Goal: Information Seeking & Learning: Find specific fact

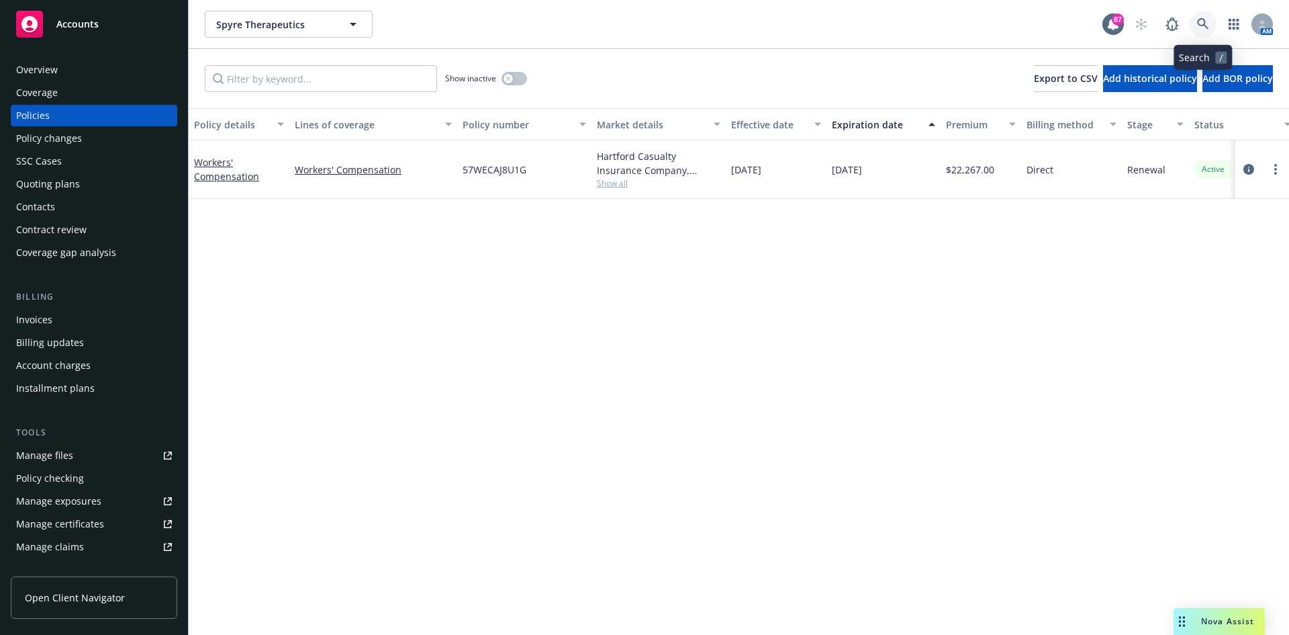
click at [1208, 22] on icon at bounding box center [1203, 24] width 12 height 12
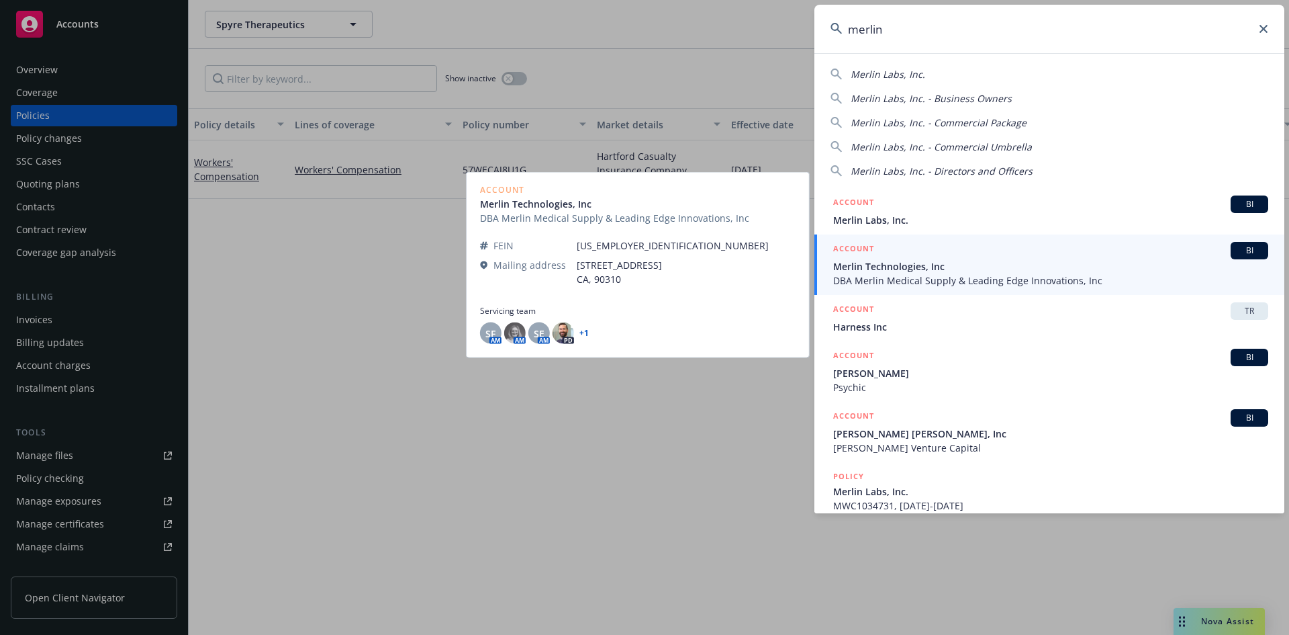
type input "merlin"
click at [858, 245] on h5 "ACCOUNT" at bounding box center [853, 250] width 41 height 16
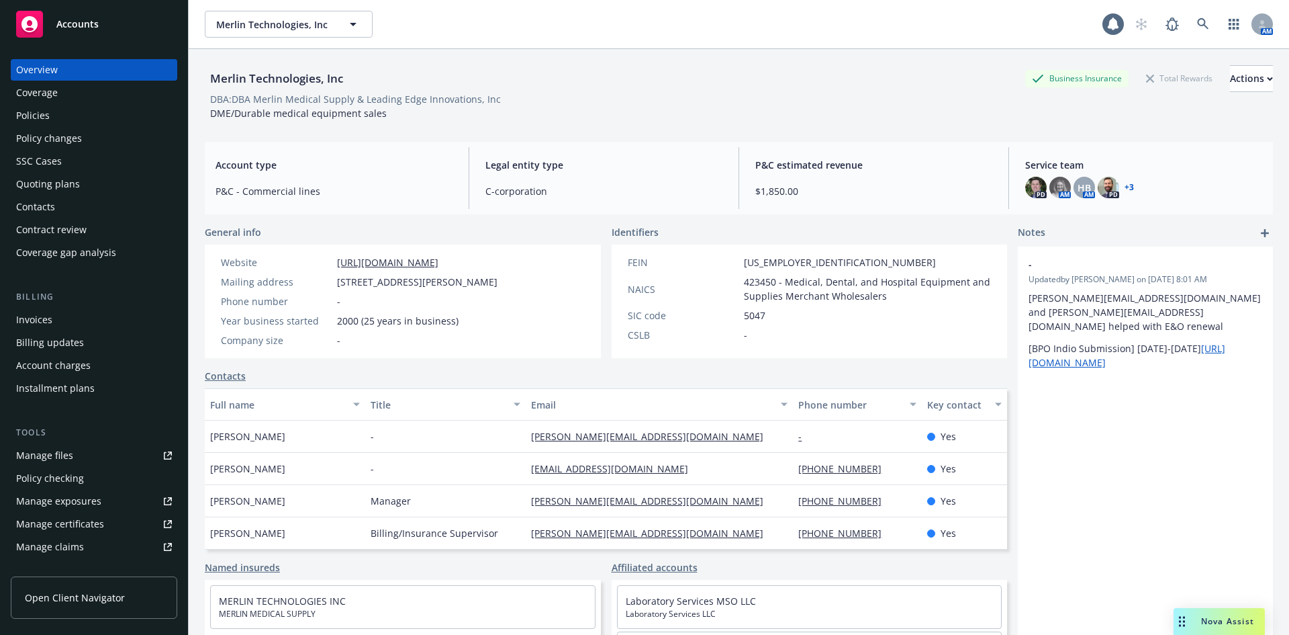
click at [52, 116] on div "Policies" at bounding box center [94, 115] width 156 height 21
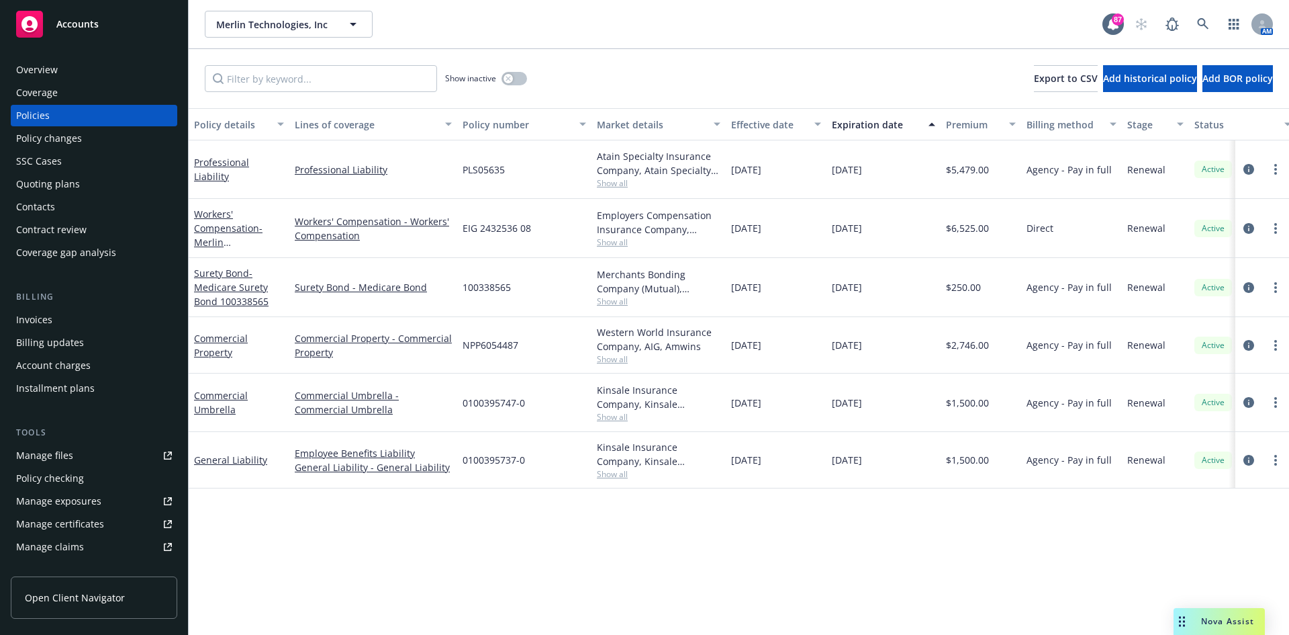
click at [611, 473] on span "Show all" at bounding box center [659, 473] width 124 height 11
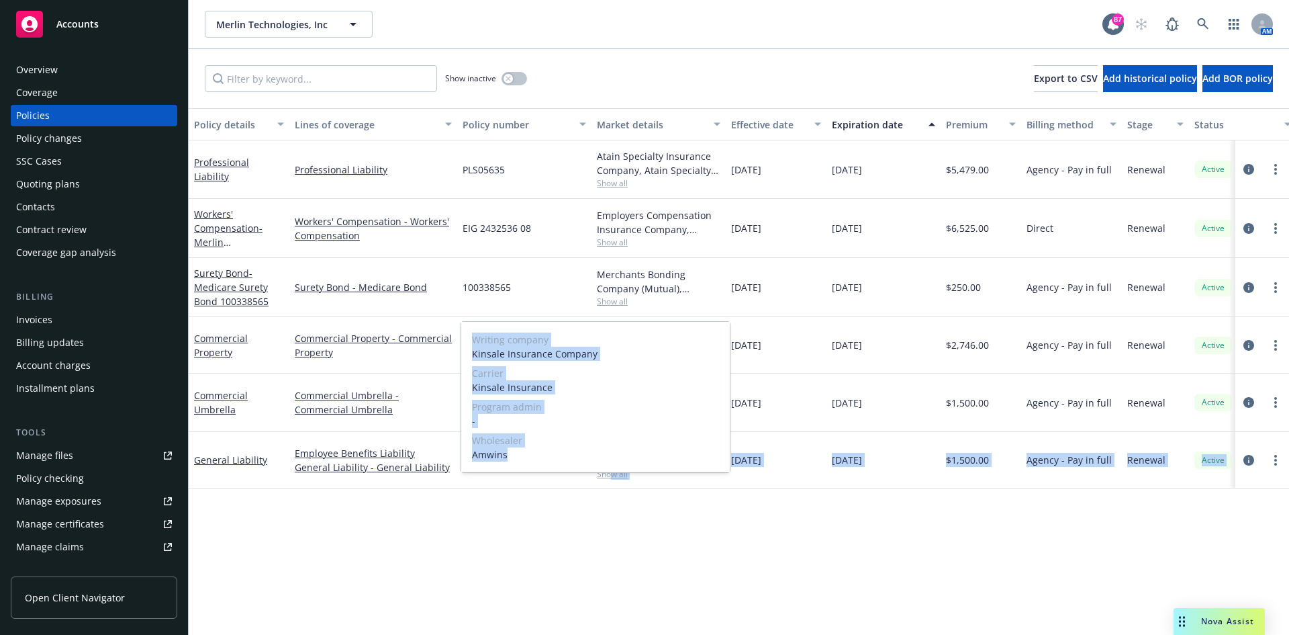
click at [615, 473] on span "Show all" at bounding box center [659, 473] width 124 height 11
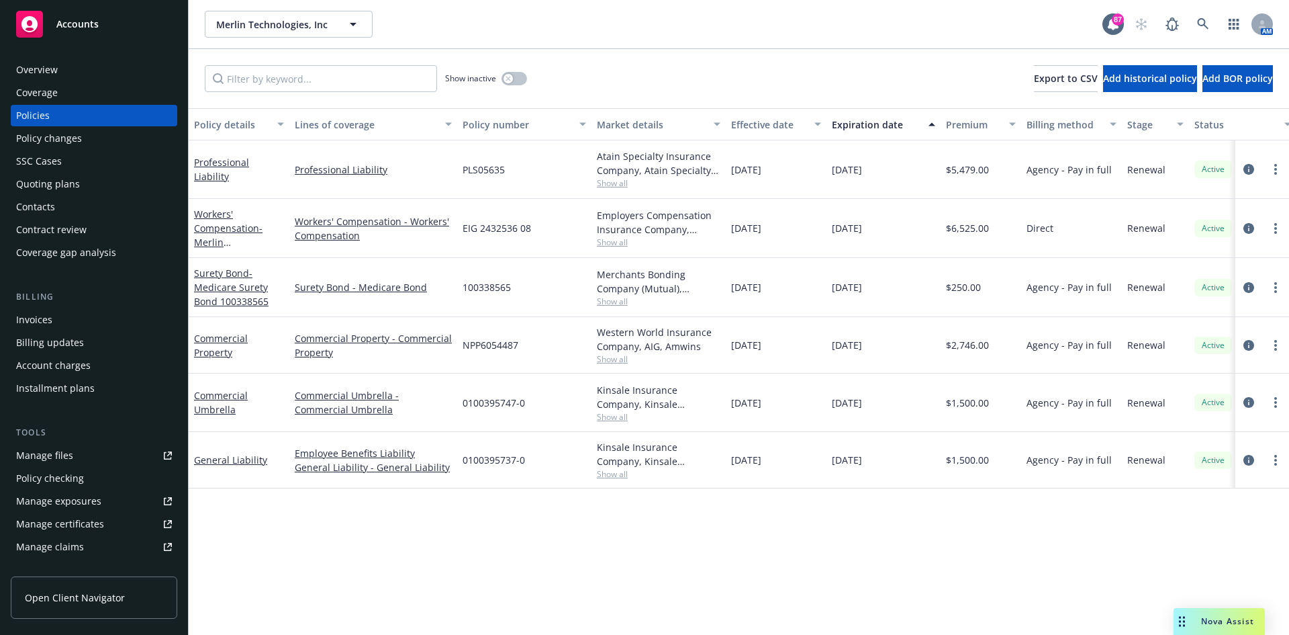
click at [238, 453] on div "General Liability" at bounding box center [239, 460] width 90 height 14
click at [233, 462] on link "General Liability" at bounding box center [230, 459] width 73 height 13
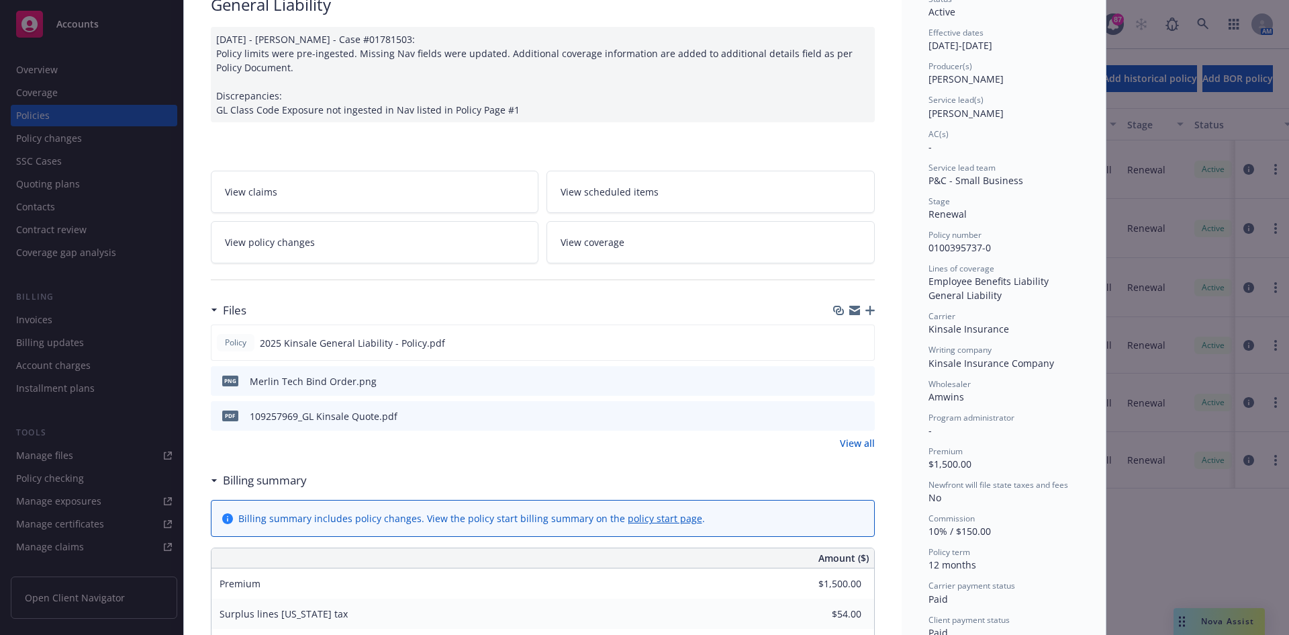
scroll to position [201, 0]
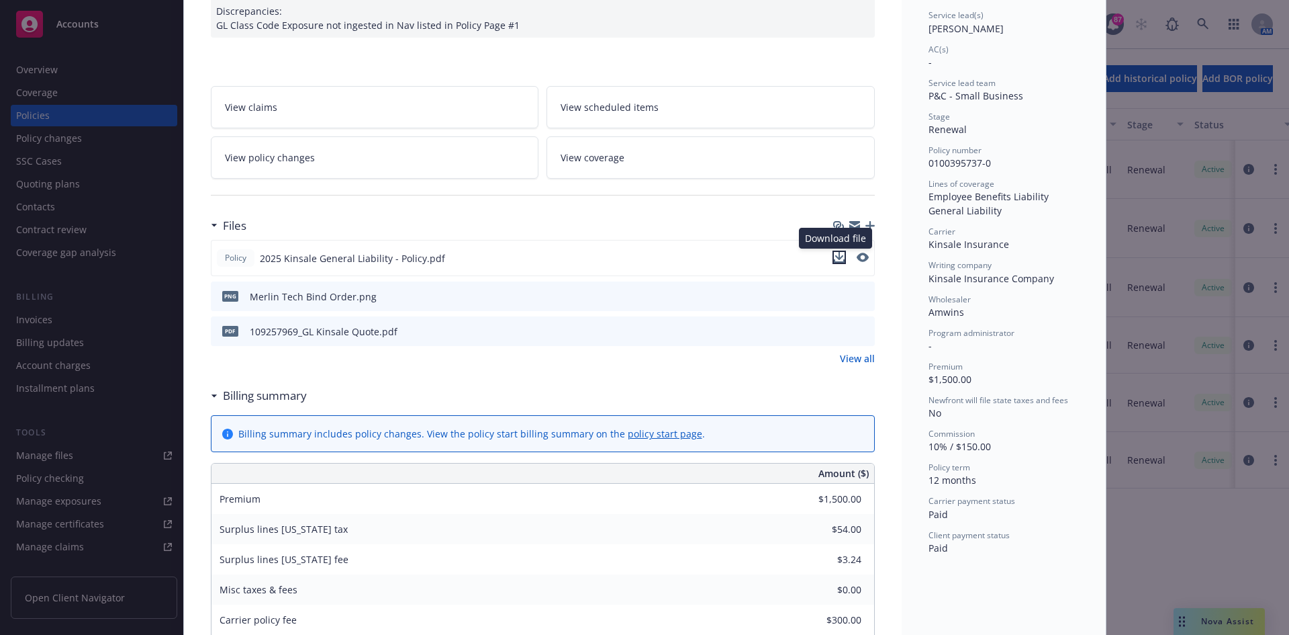
click at [836, 255] on icon "download file" at bounding box center [839, 257] width 11 height 11
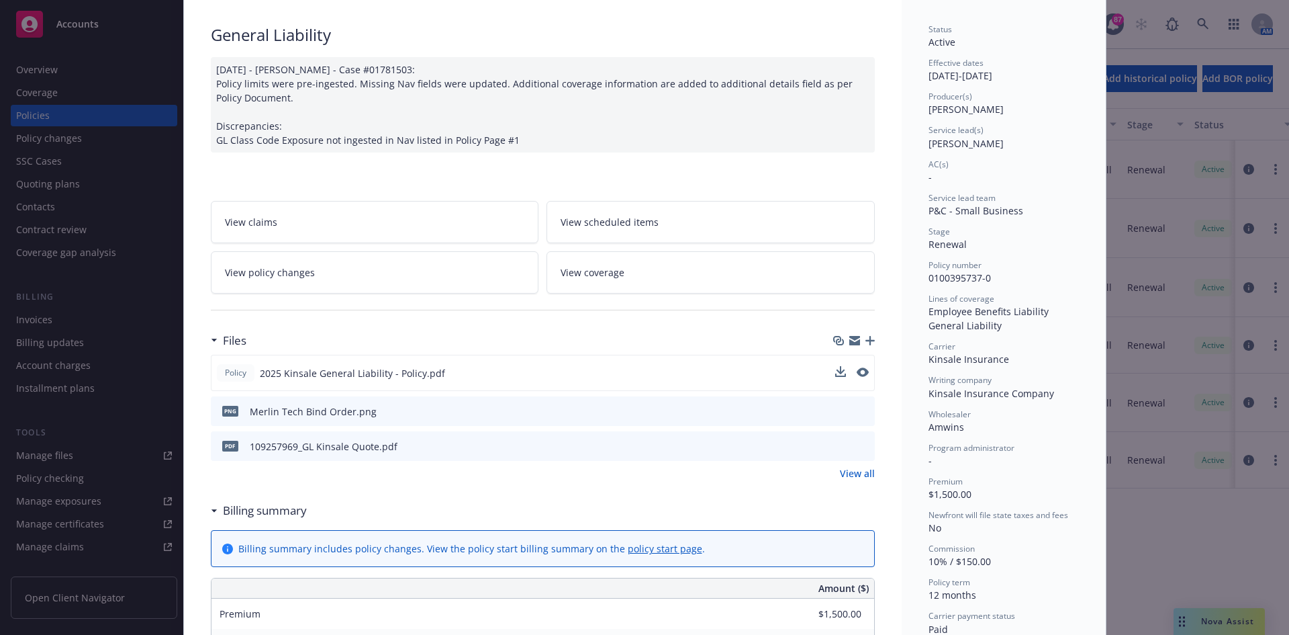
scroll to position [0, 0]
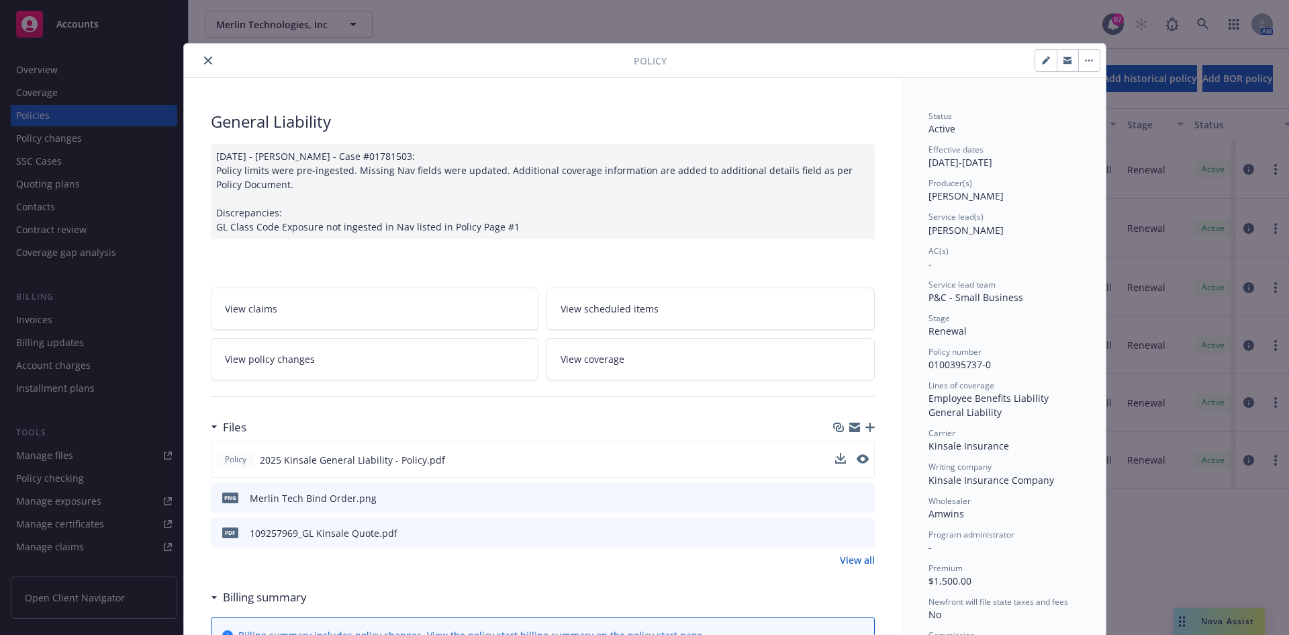
click at [204, 60] on icon "close" at bounding box center [208, 60] width 8 height 8
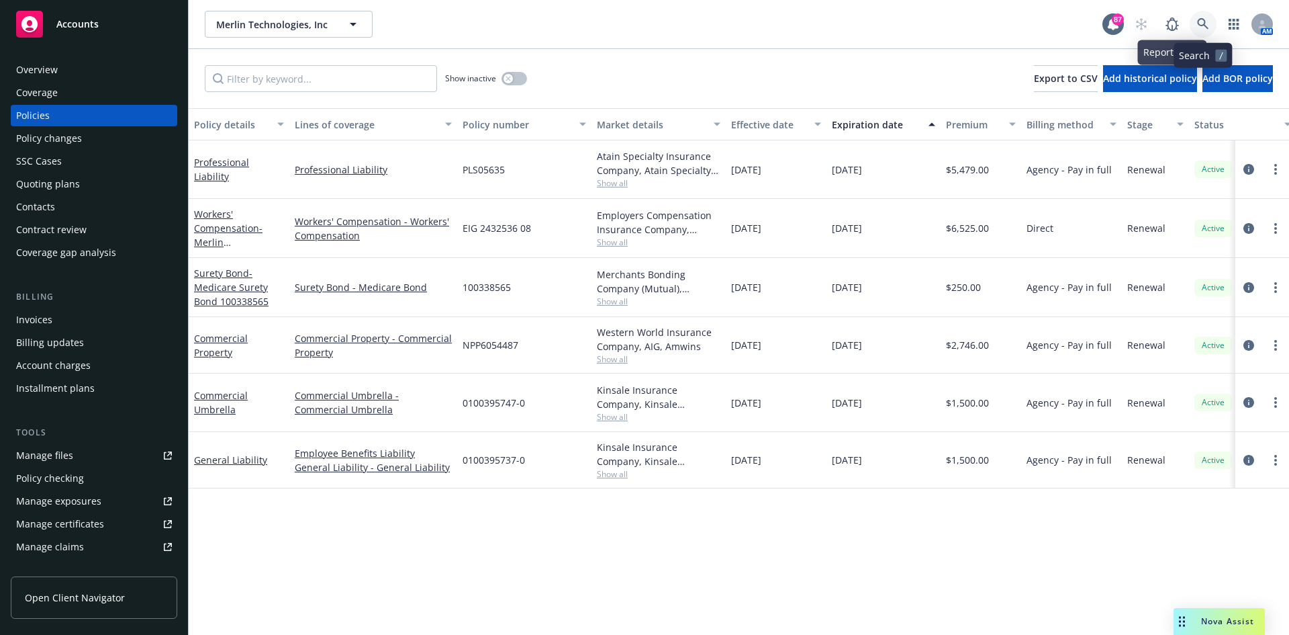
click at [1197, 24] on link at bounding box center [1203, 24] width 27 height 27
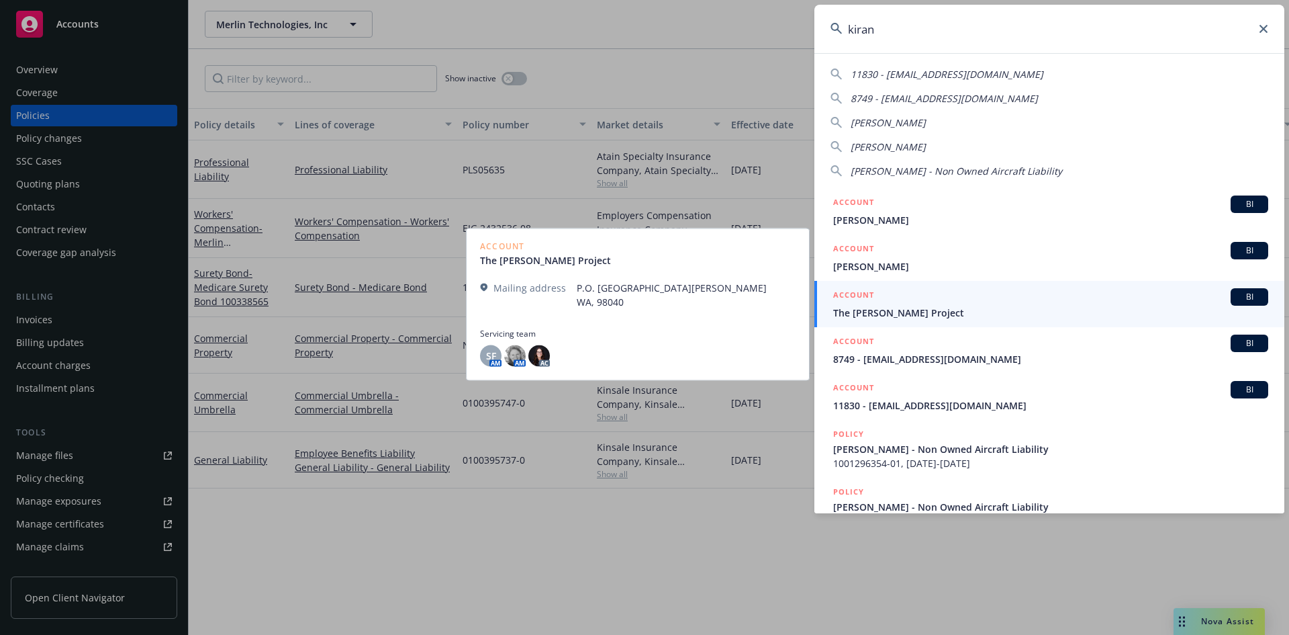
type input "kiran"
click at [864, 290] on h5 "ACCOUNT" at bounding box center [853, 296] width 41 height 16
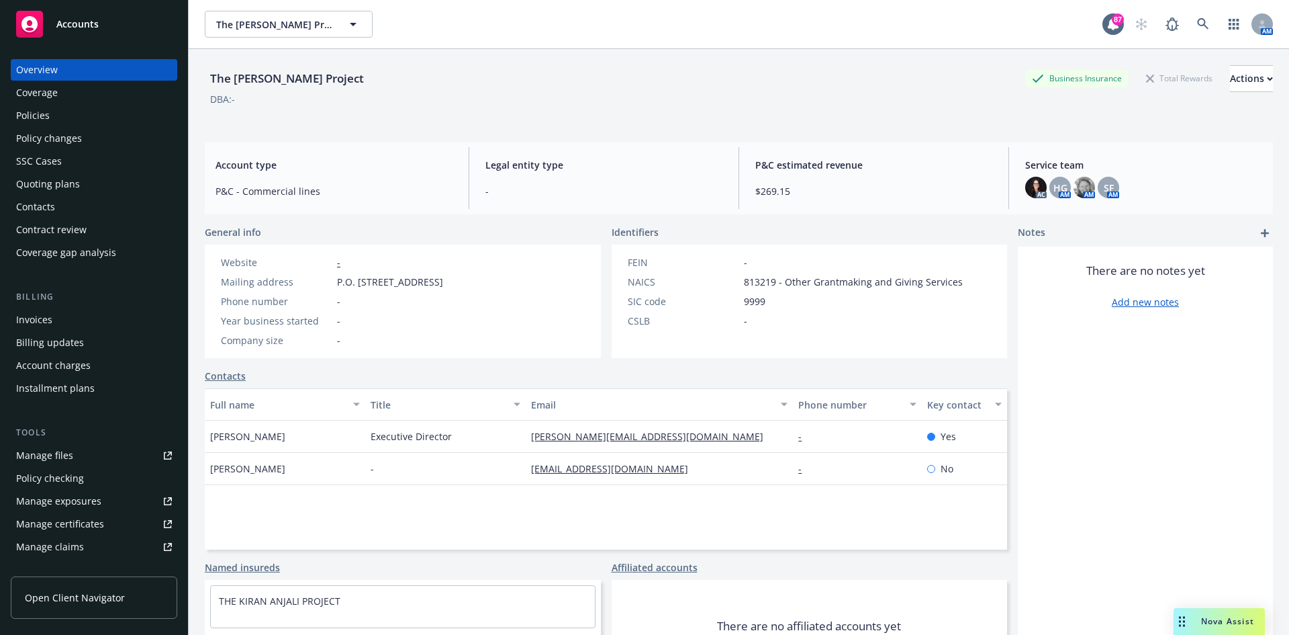
click at [56, 116] on div "Policies" at bounding box center [94, 115] width 156 height 21
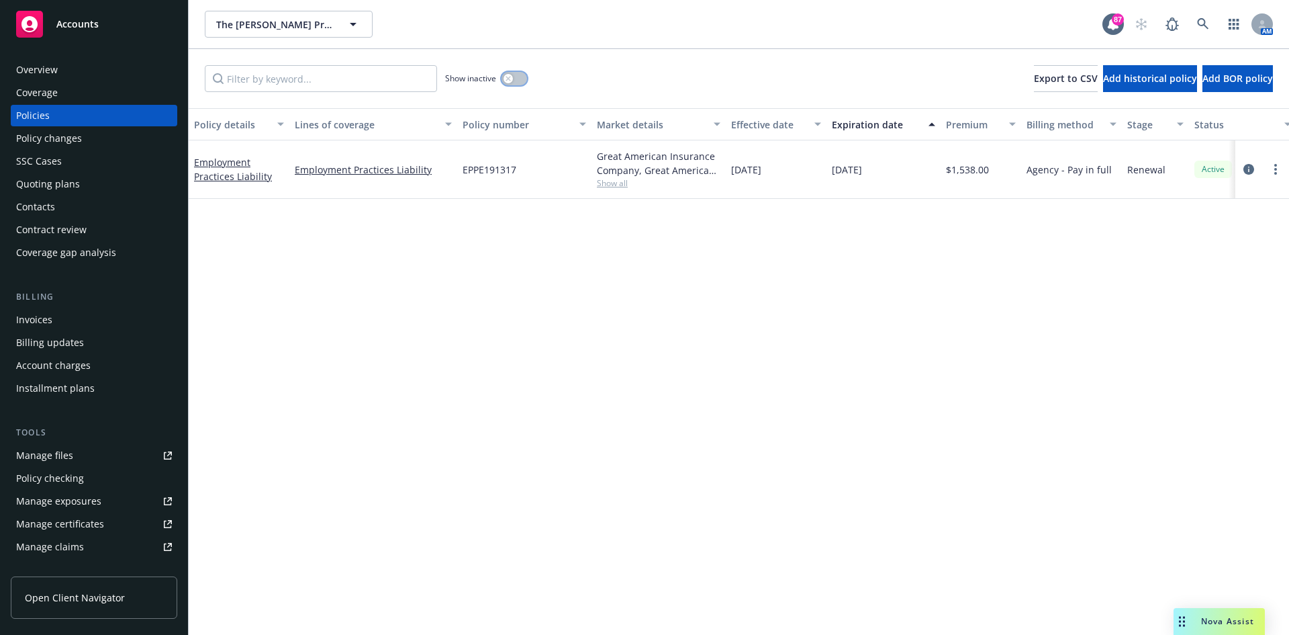
click at [506, 73] on button "button" at bounding box center [515, 78] width 26 height 13
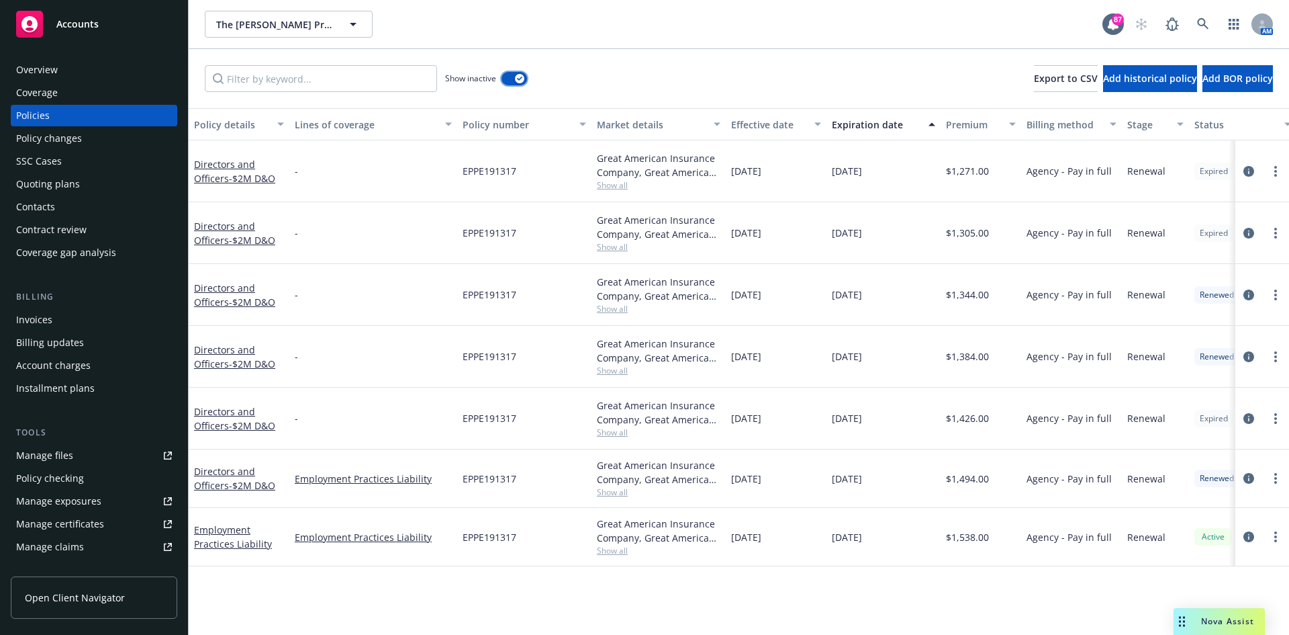
click at [518, 77] on icon "button" at bounding box center [519, 79] width 5 height 4
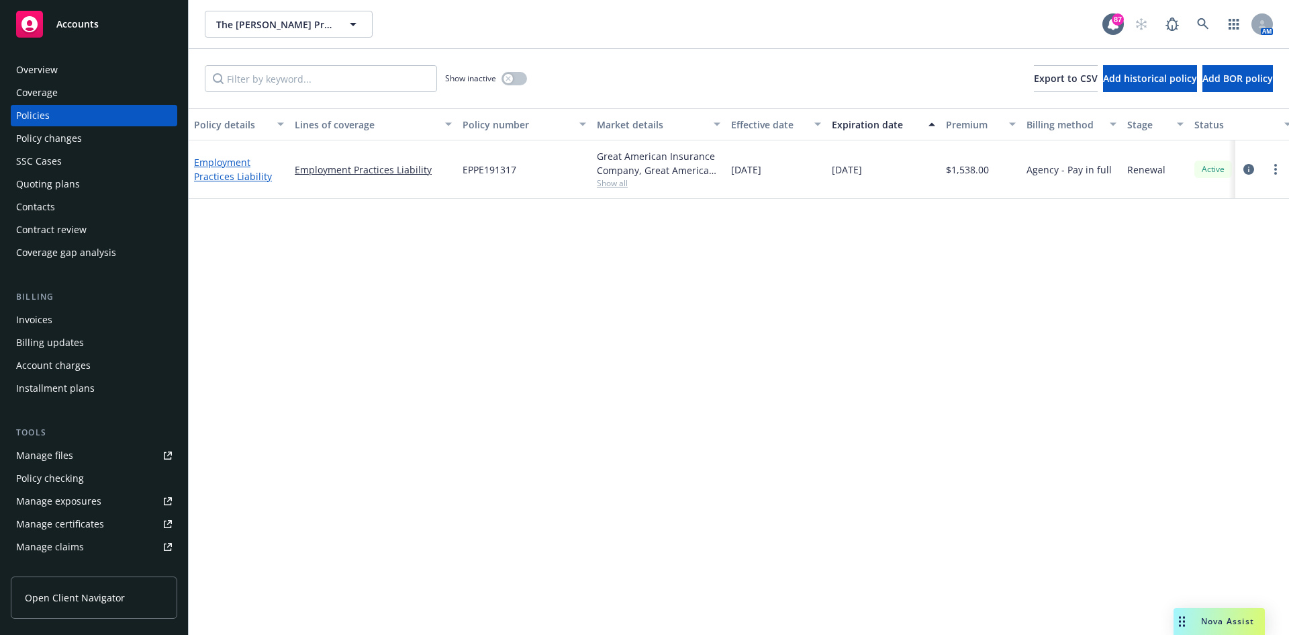
click at [244, 163] on link "Employment Practices Liability" at bounding box center [233, 169] width 78 height 27
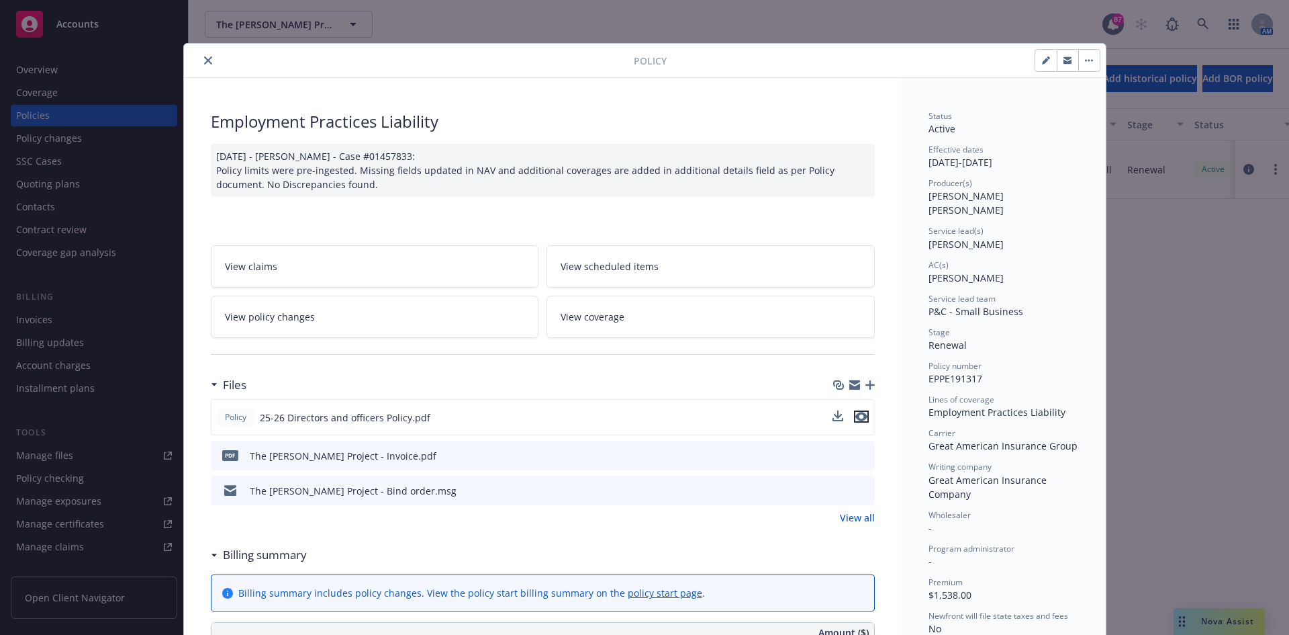
click at [859, 416] on icon "preview file" at bounding box center [862, 416] width 12 height 9
click at [204, 59] on icon "close" at bounding box center [208, 60] width 8 height 8
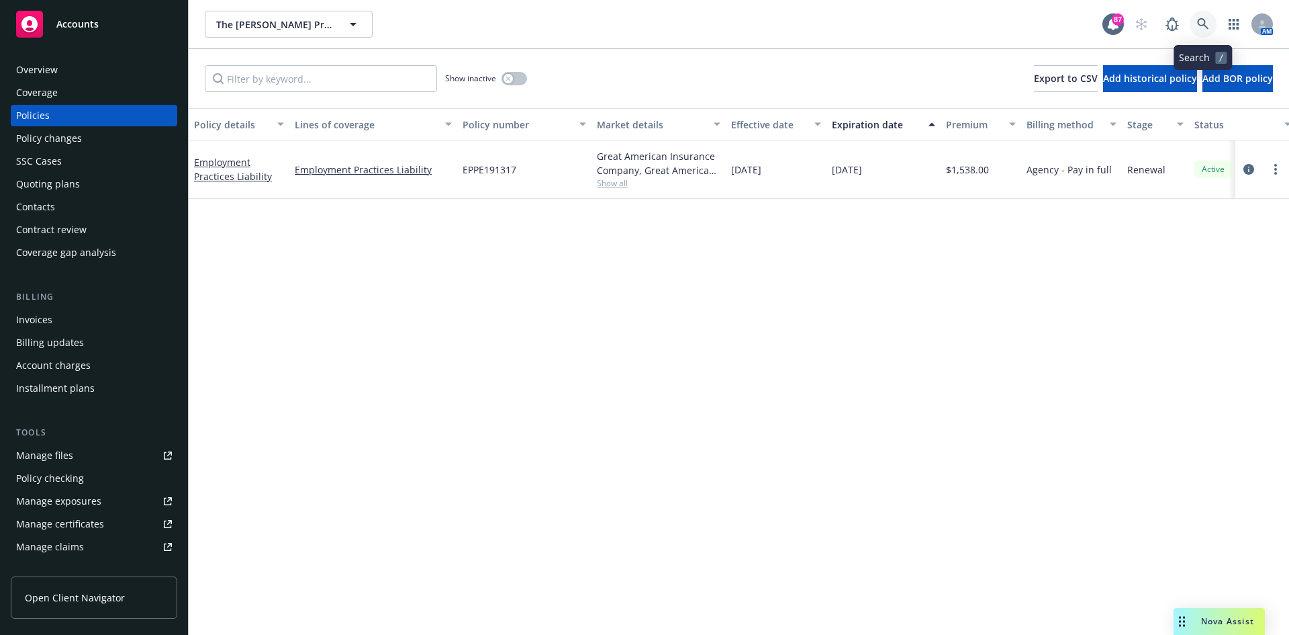
click at [1209, 20] on icon at bounding box center [1203, 24] width 12 height 12
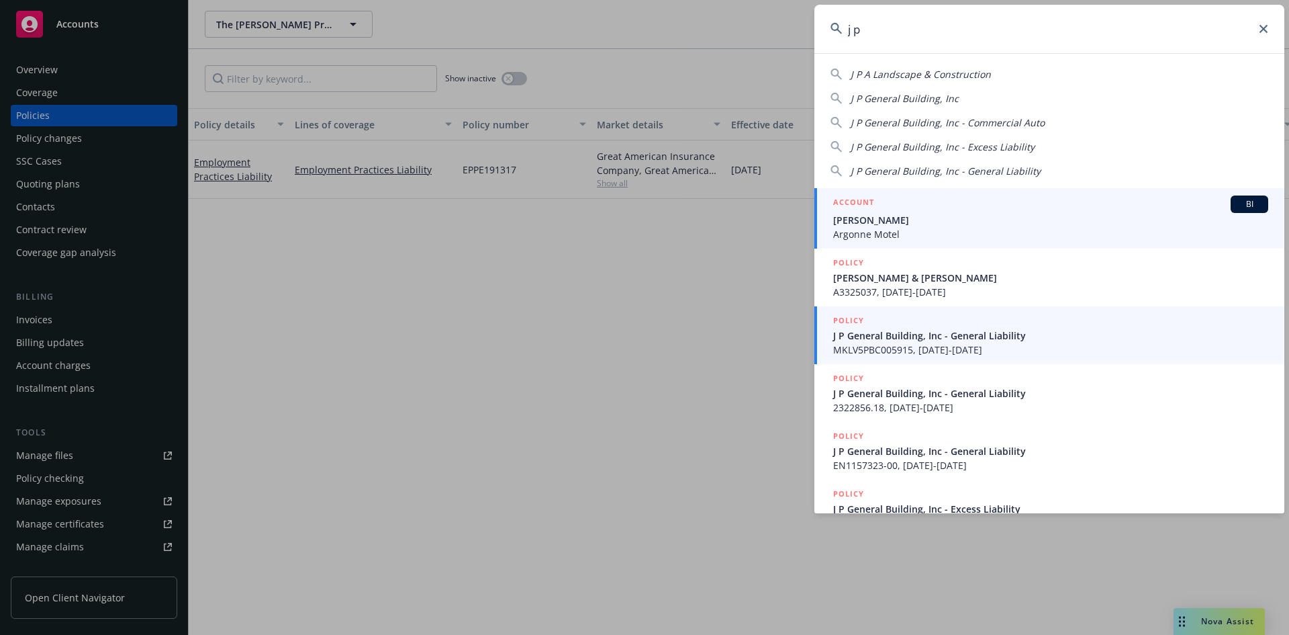
type input "j p"
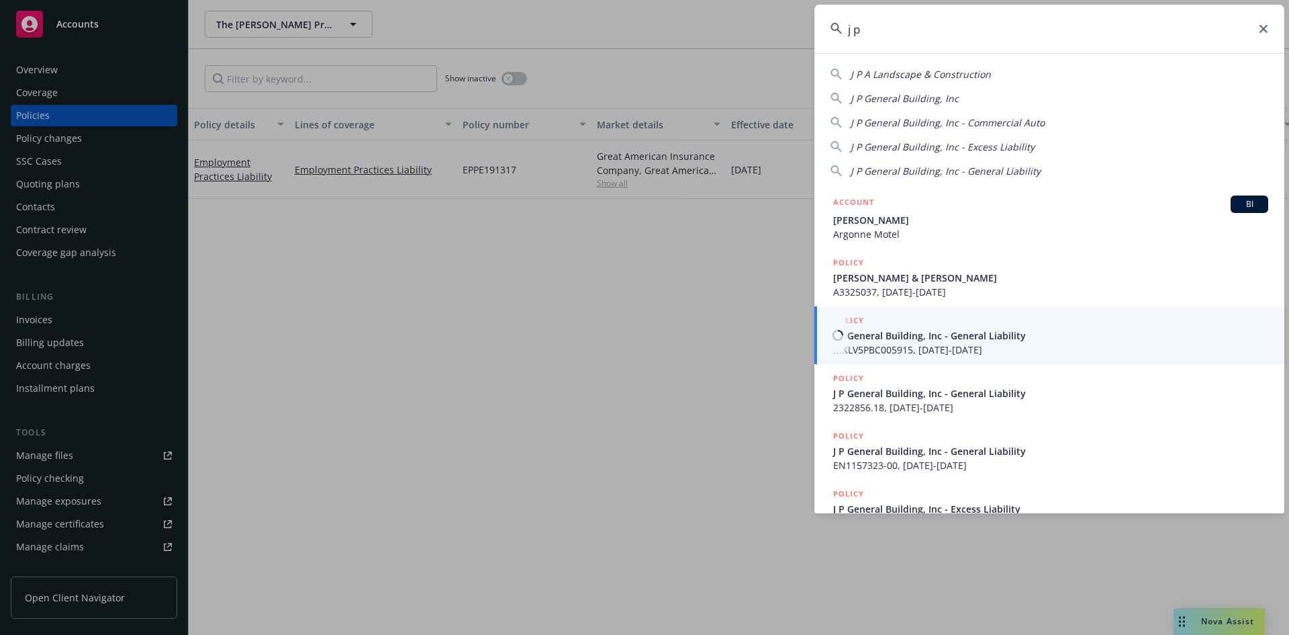
click at [854, 317] on h5 "POLICY" at bounding box center [848, 320] width 31 height 13
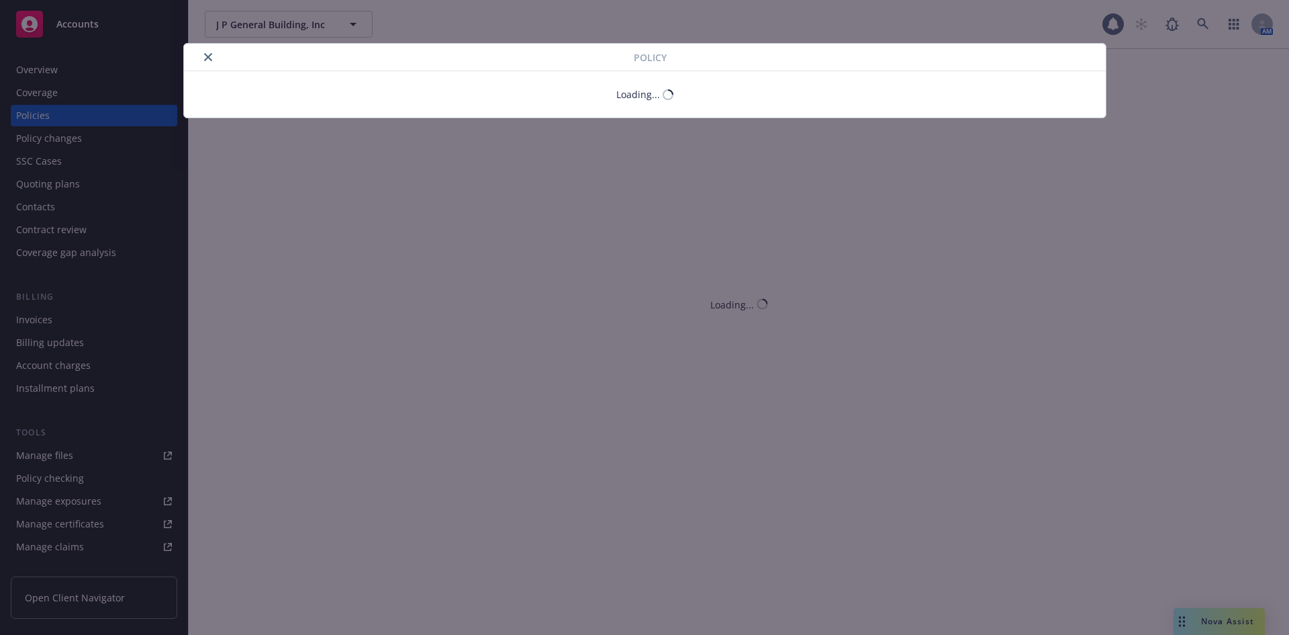
click at [128, 75] on div "Policy Loading..." at bounding box center [644, 317] width 1289 height 635
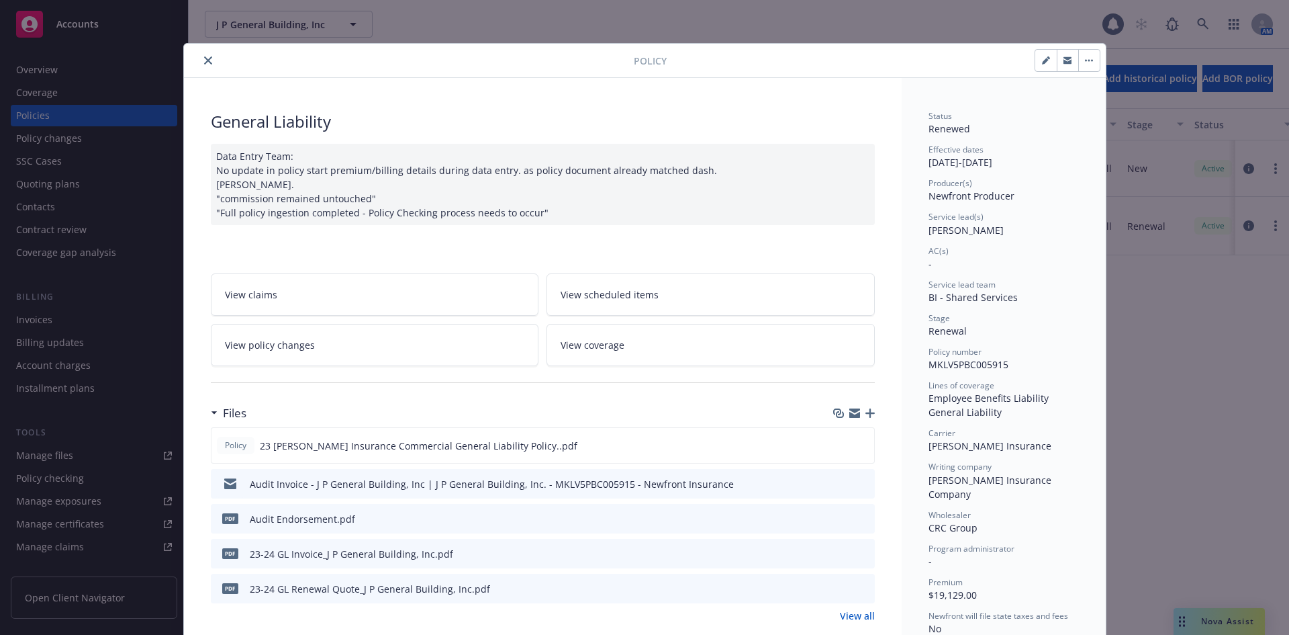
click at [127, 69] on div "Policy General Liability Data Entry Team: No update in policy start premium/bil…" at bounding box center [644, 317] width 1289 height 635
click at [35, 67] on div "Policy General Liability Data Entry Team: No update in policy start premium/bil…" at bounding box center [644, 317] width 1289 height 635
click at [204, 58] on icon "close" at bounding box center [208, 60] width 8 height 8
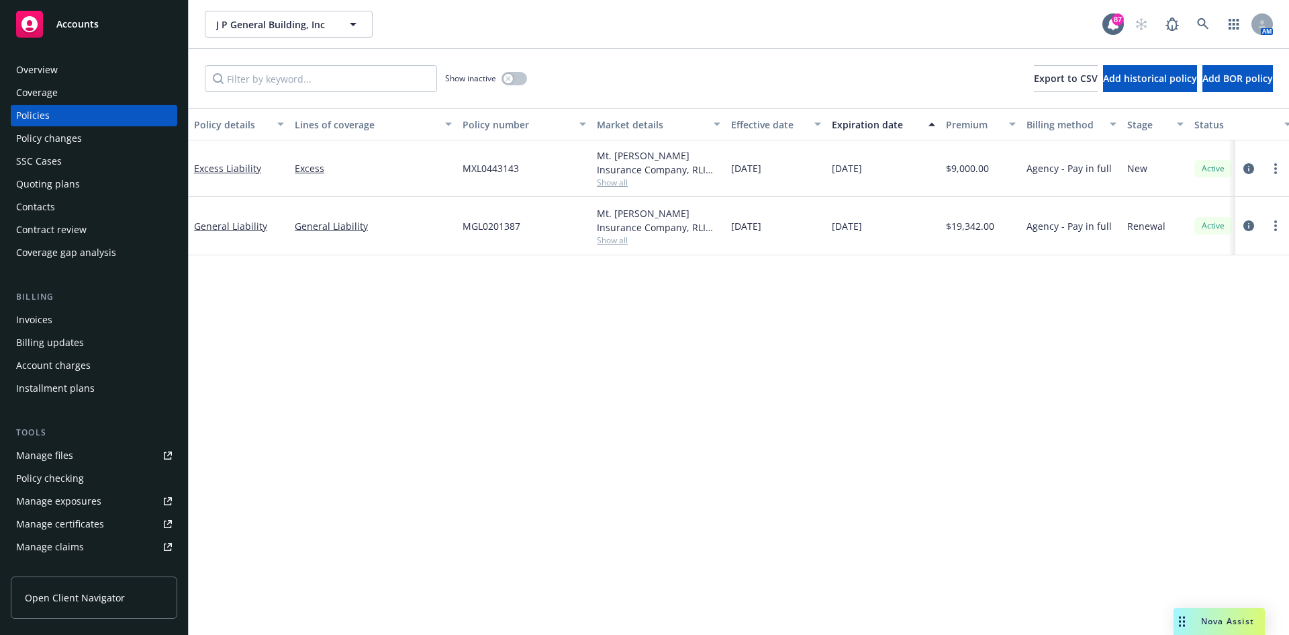
click at [39, 66] on div "Overview" at bounding box center [37, 69] width 42 height 21
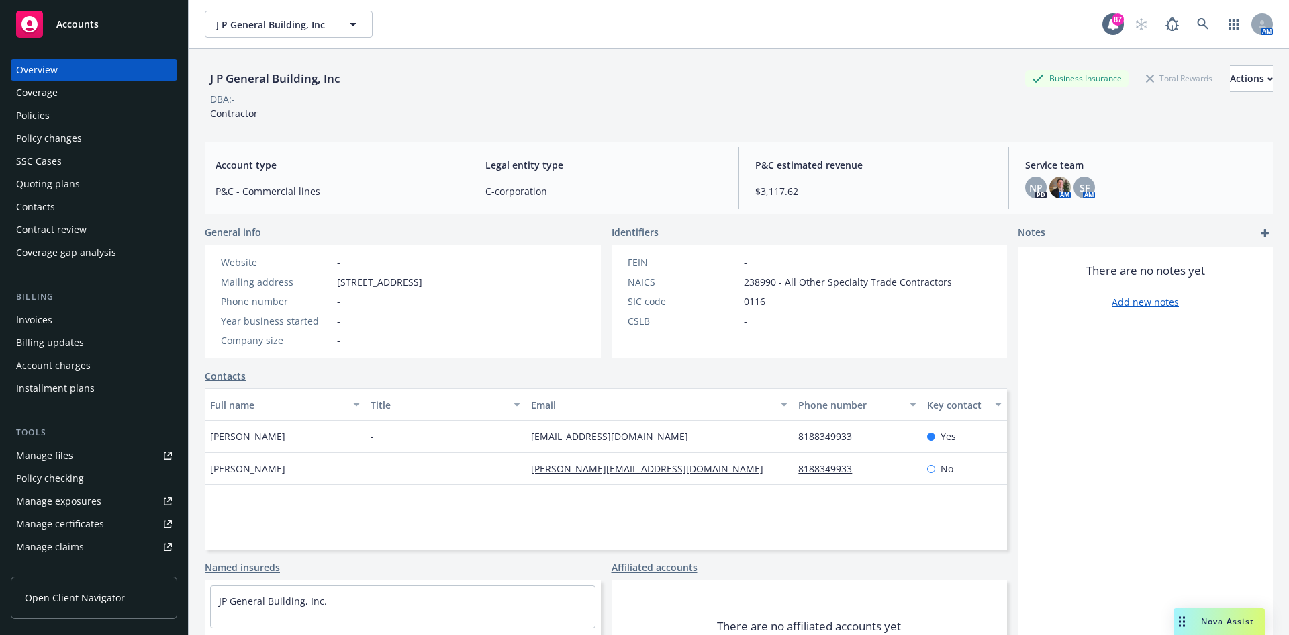
click at [40, 119] on div "Policies" at bounding box center [33, 115] width 34 height 21
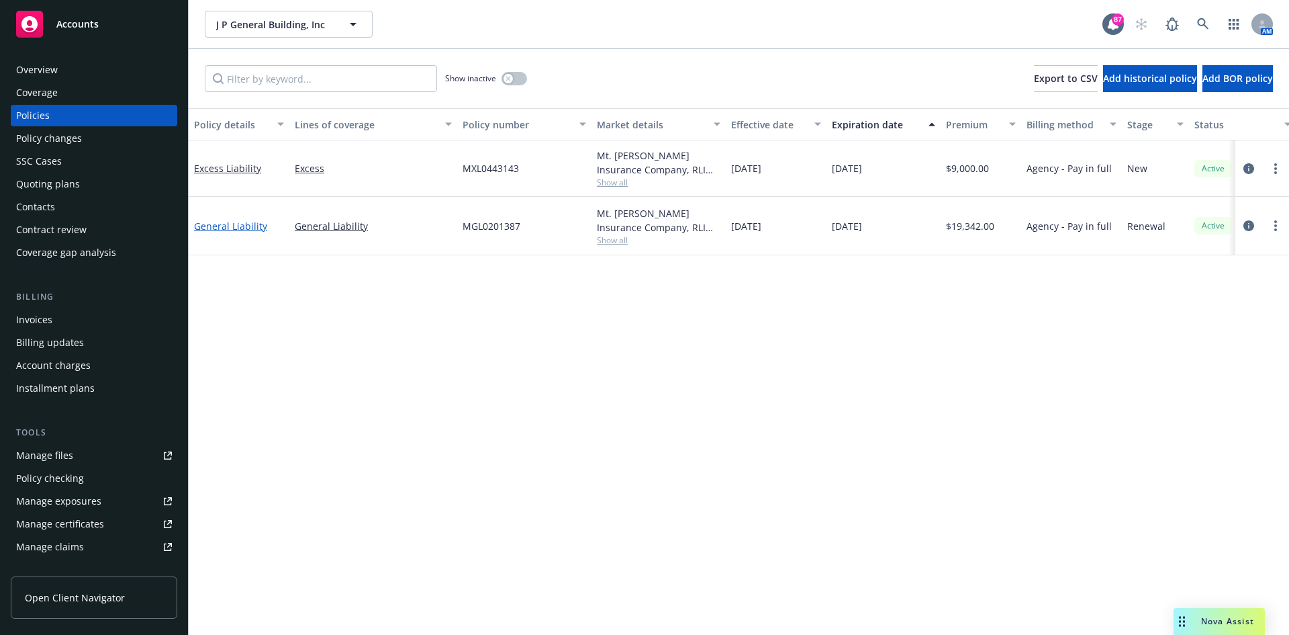
click at [246, 226] on link "General Liability" at bounding box center [230, 226] width 73 height 13
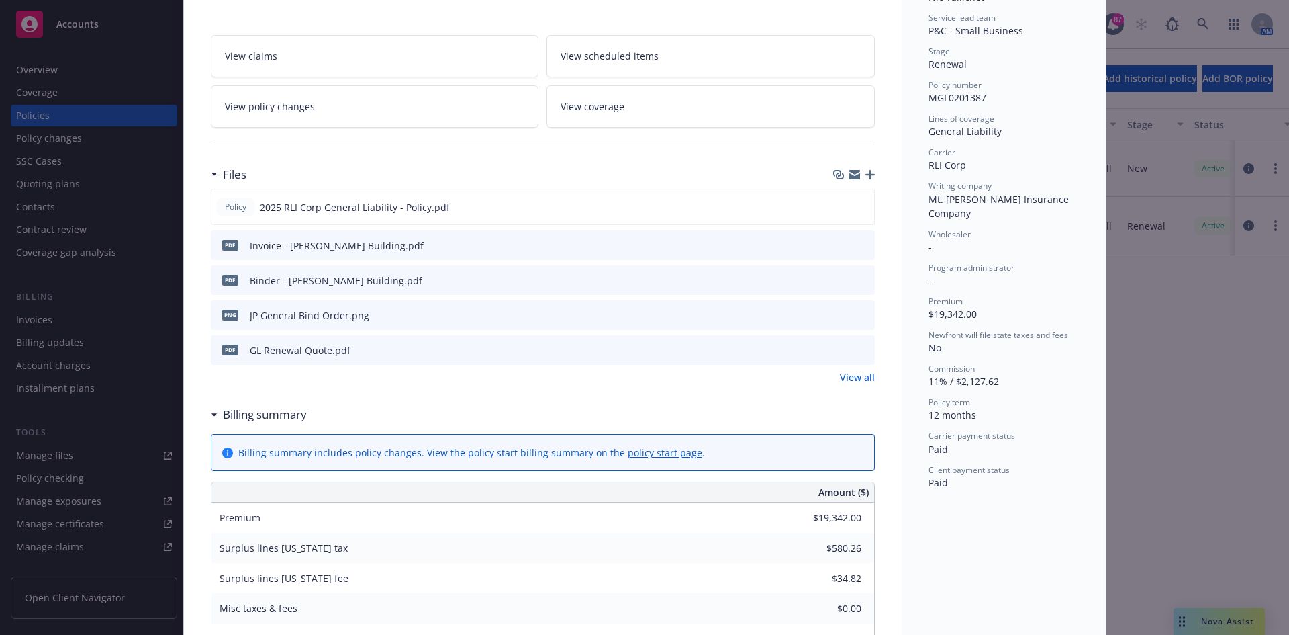
scroll to position [269, 0]
click at [856, 199] on icon "preview file" at bounding box center [862, 203] width 12 height 9
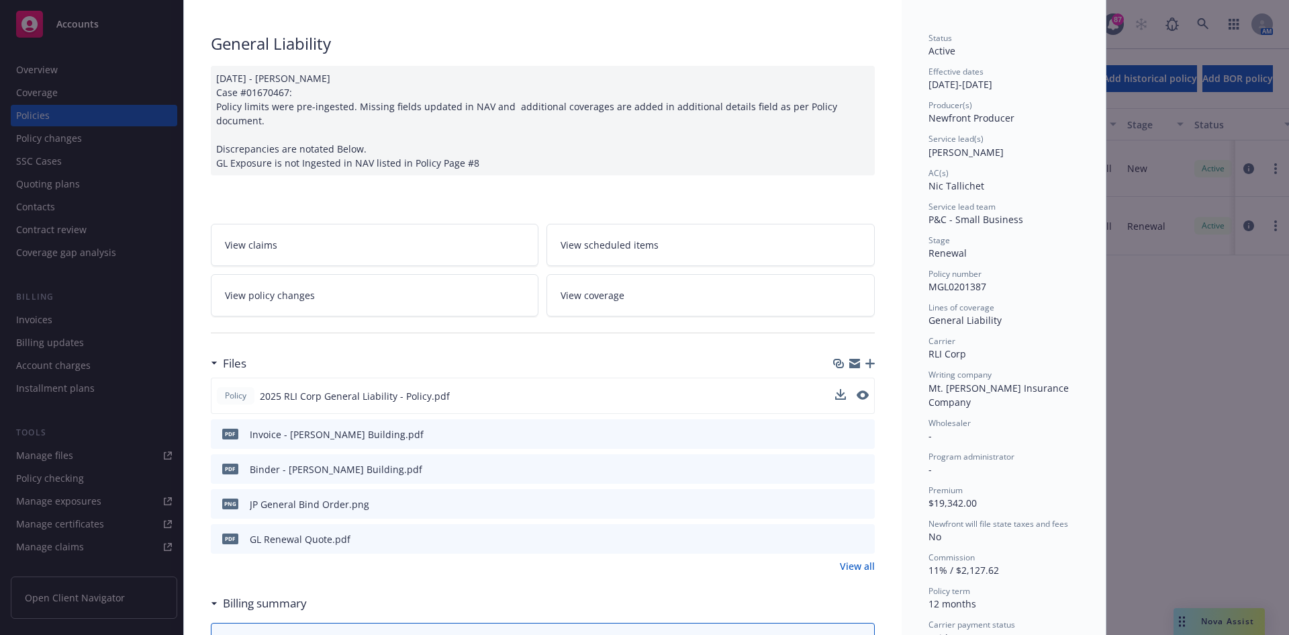
scroll to position [0, 0]
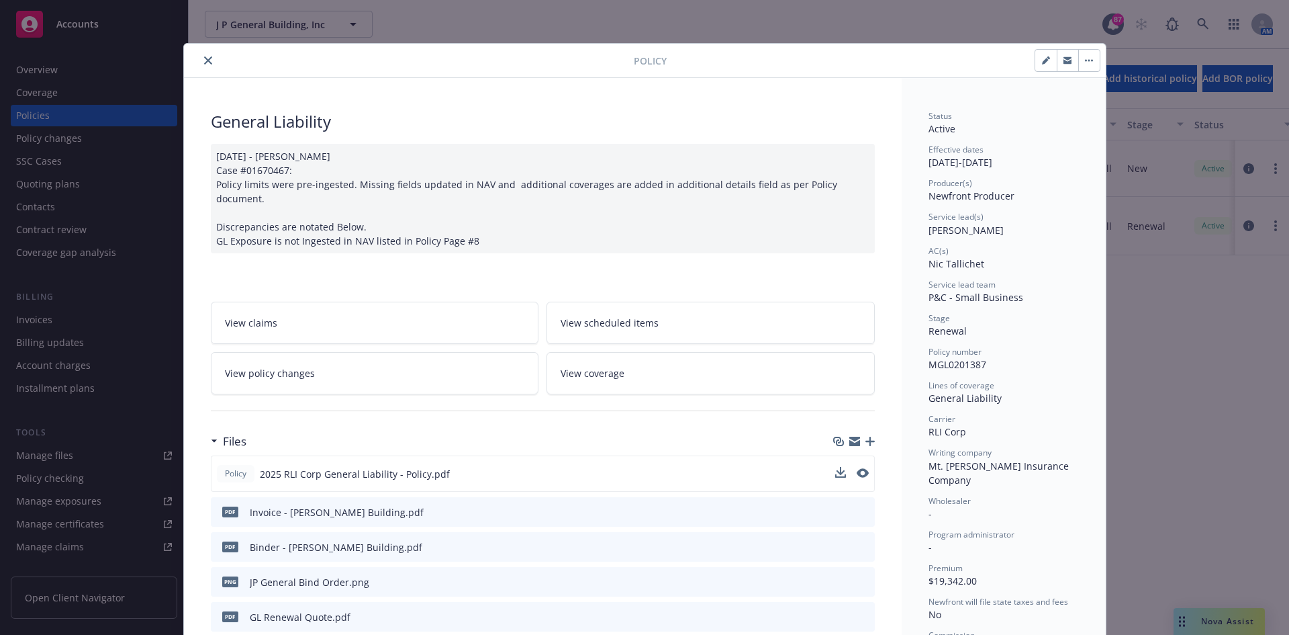
click at [204, 60] on icon "close" at bounding box center [208, 60] width 8 height 8
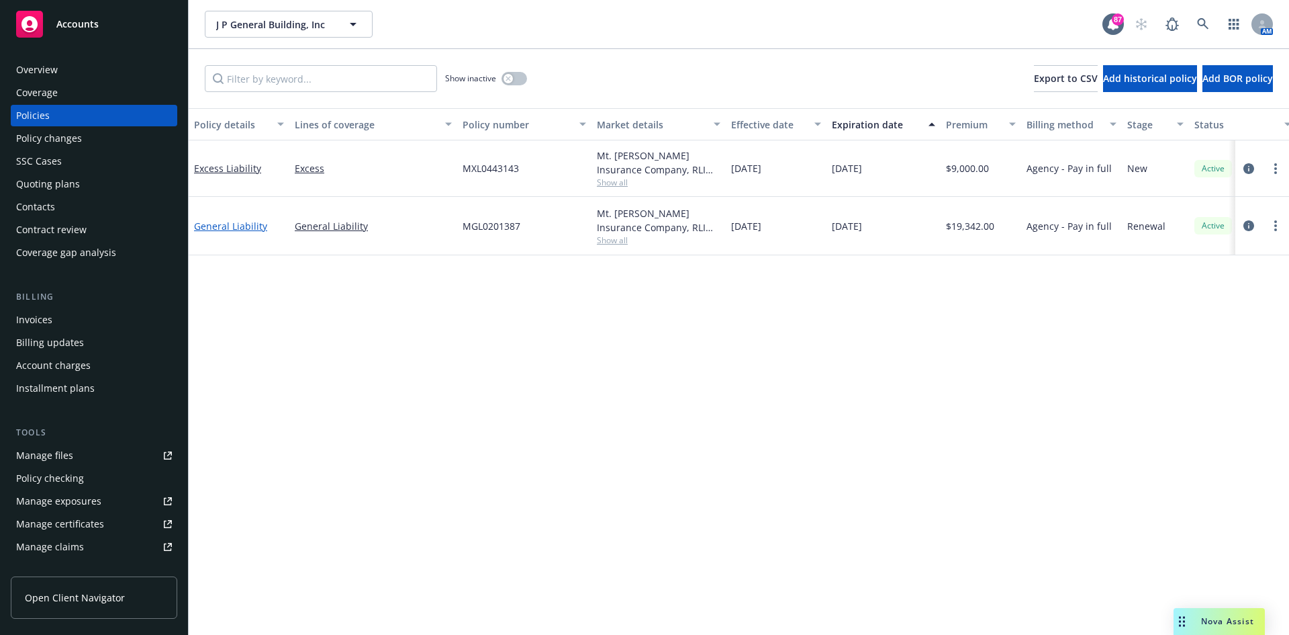
click at [241, 224] on link "General Liability" at bounding box center [230, 226] width 73 height 13
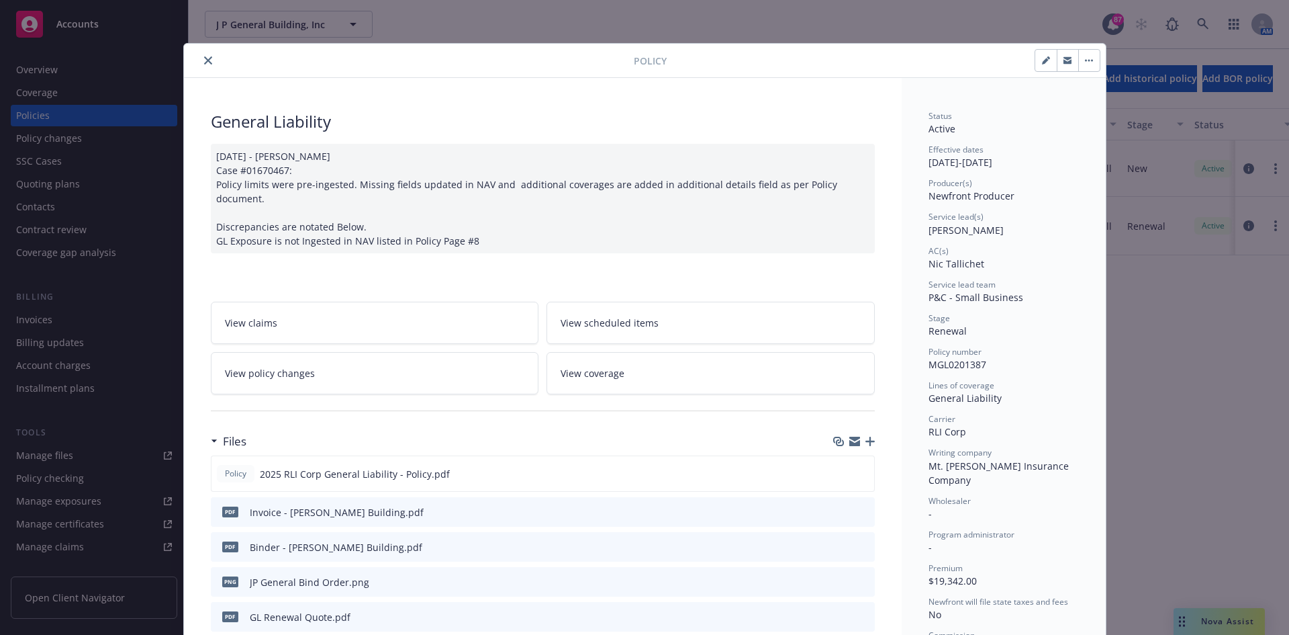
click at [204, 60] on icon "close" at bounding box center [208, 60] width 8 height 8
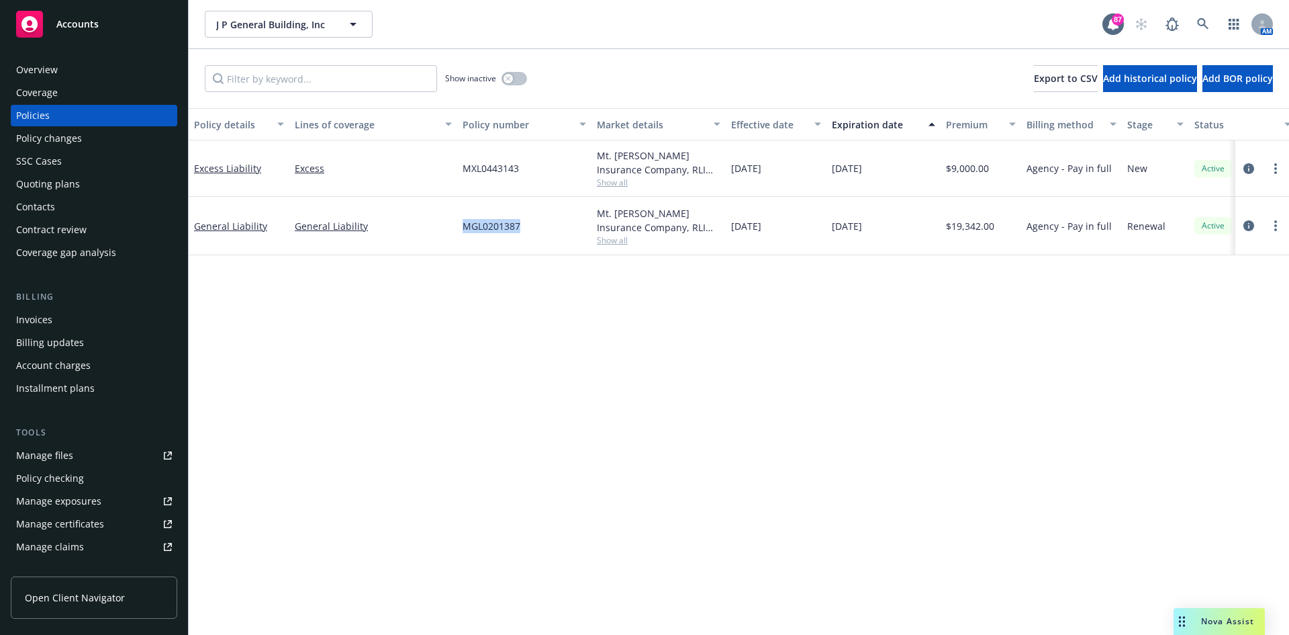
drag, startPoint x: 543, startPoint y: 226, endPoint x: 461, endPoint y: 225, distance: 81.3
click at [461, 225] on div "MGL0201387" at bounding box center [524, 226] width 134 height 58
copy span "MGL0201387"
click at [1210, 25] on link at bounding box center [1203, 24] width 27 height 27
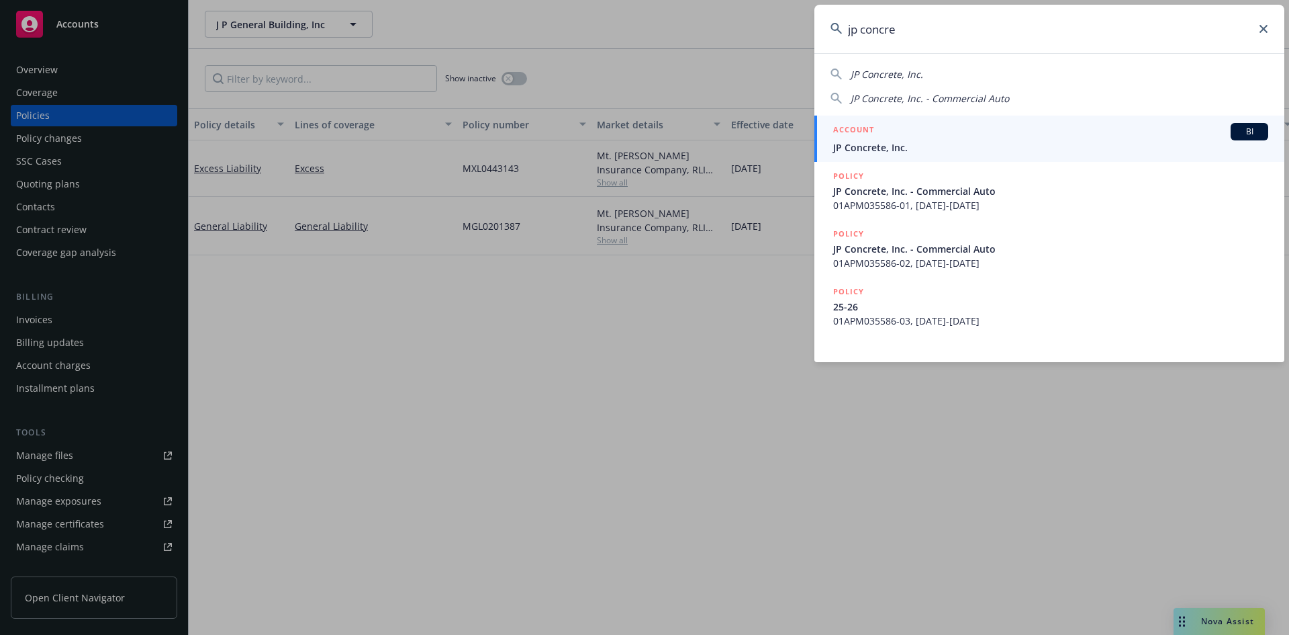
type input "jp concre"
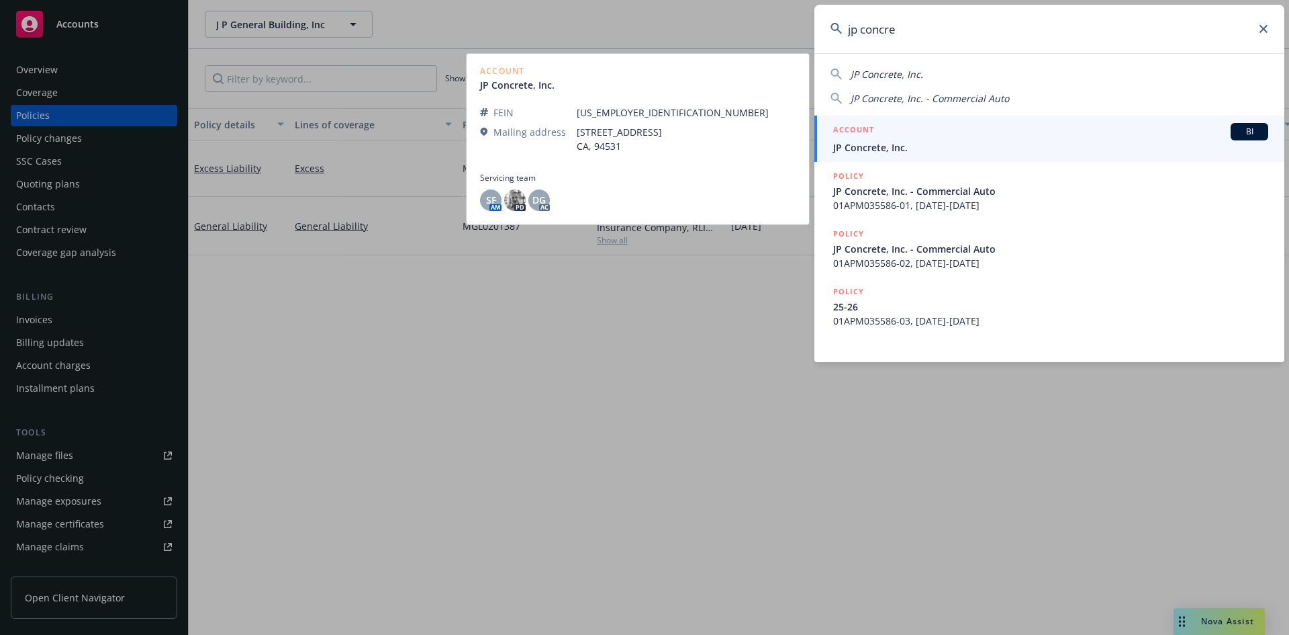
click at [858, 123] on h5 "ACCOUNT" at bounding box center [853, 131] width 41 height 16
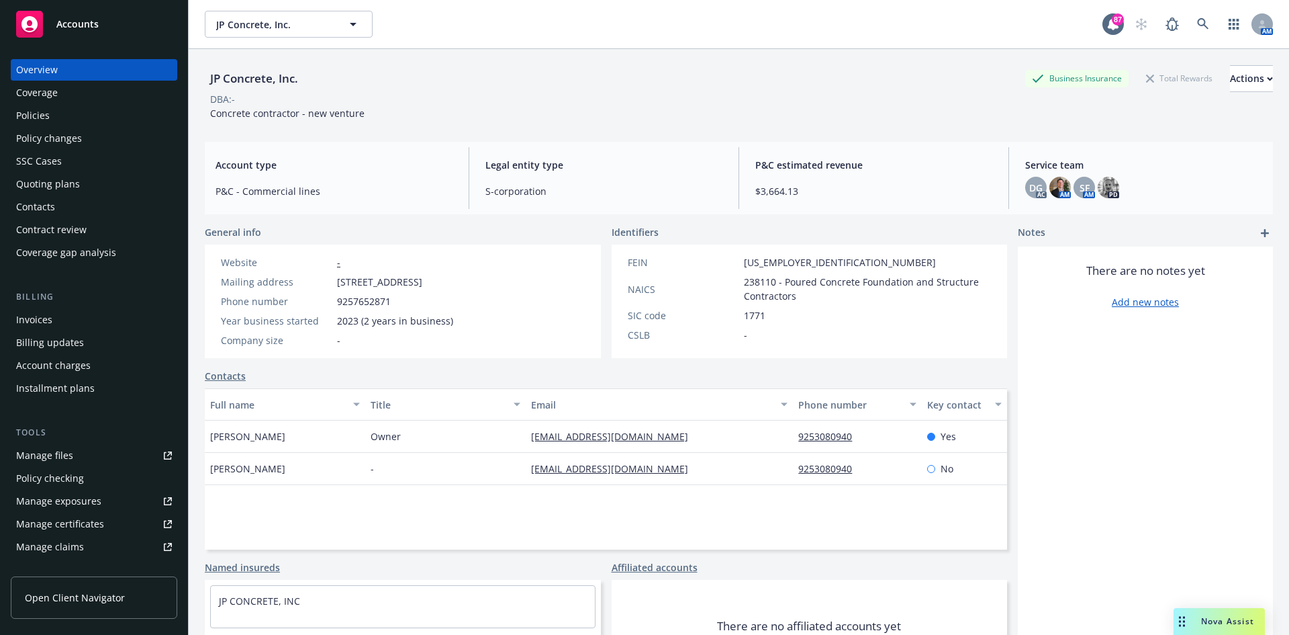
click at [62, 123] on div "Policies" at bounding box center [94, 115] width 156 height 21
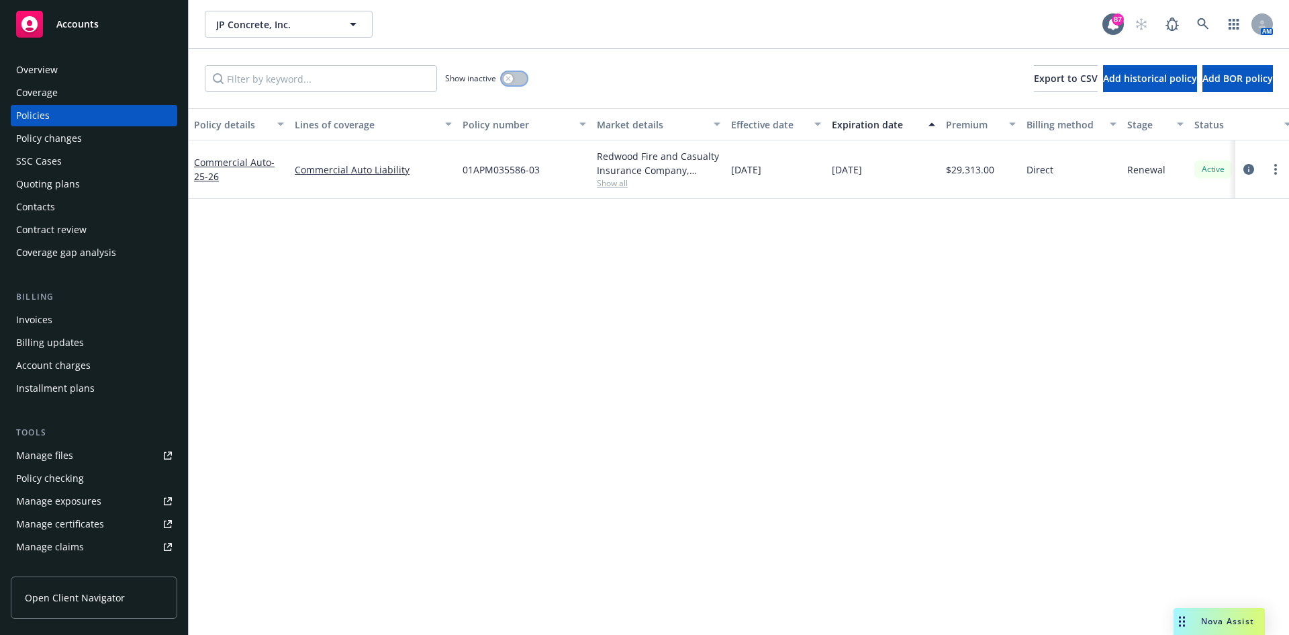
click at [507, 81] on icon "button" at bounding box center [508, 78] width 5 height 5
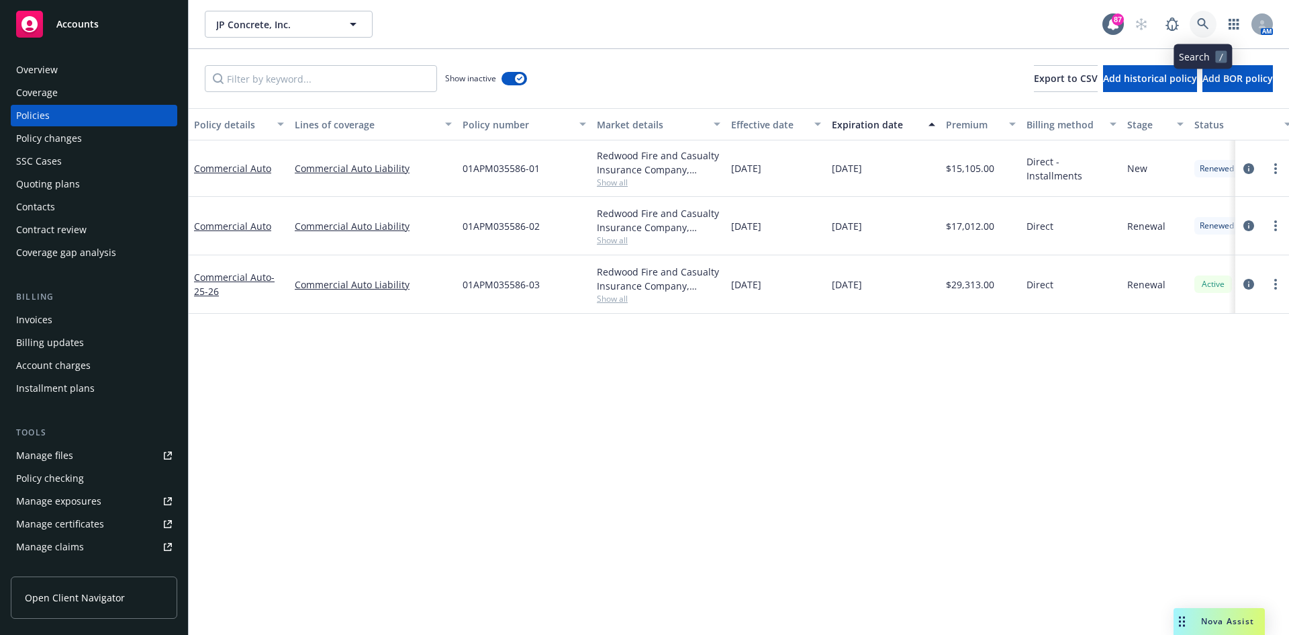
click at [1202, 19] on icon at bounding box center [1202, 23] width 11 height 11
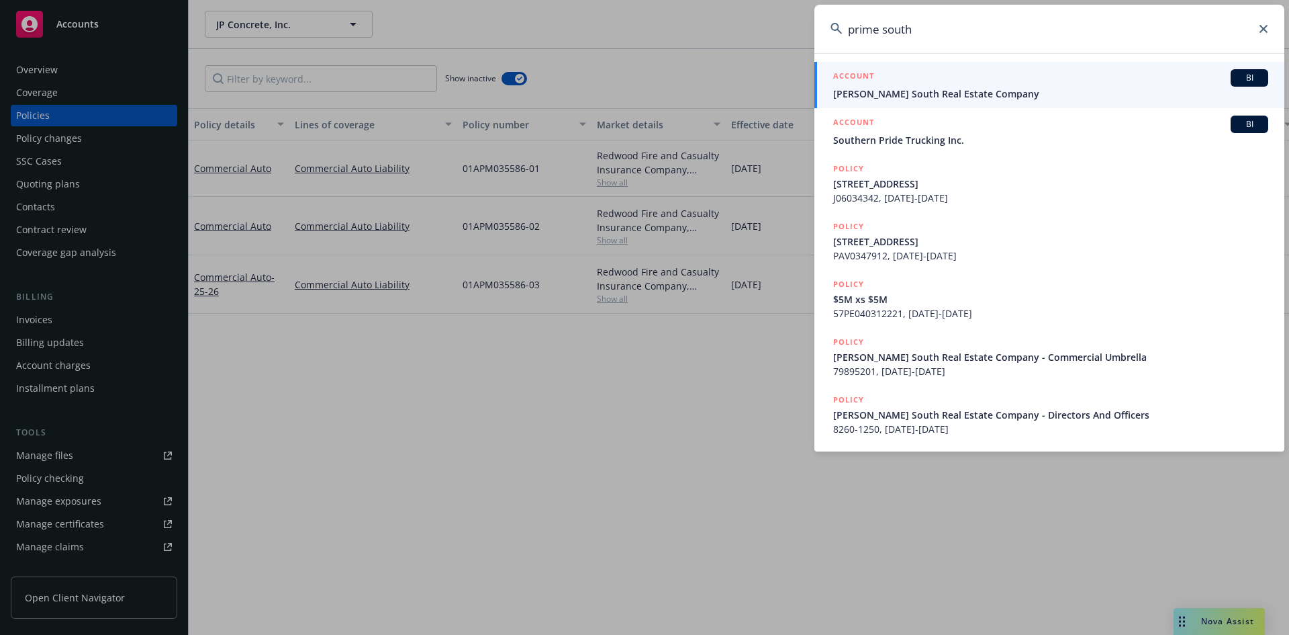
type input "prime south"
click at [863, 67] on link "ACCOUNT BI [PERSON_NAME] South Real Estate Company" at bounding box center [1050, 85] width 470 height 46
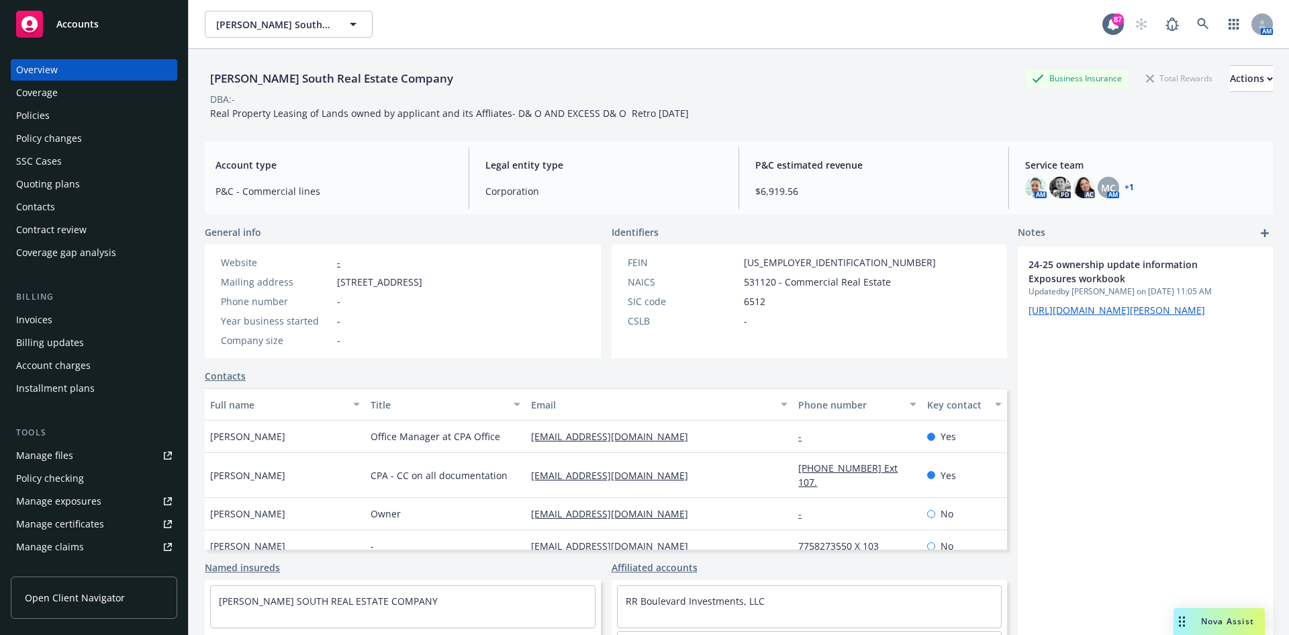
click at [53, 210] on div "Contacts" at bounding box center [35, 206] width 39 height 21
